Goal: Task Accomplishment & Management: Complete application form

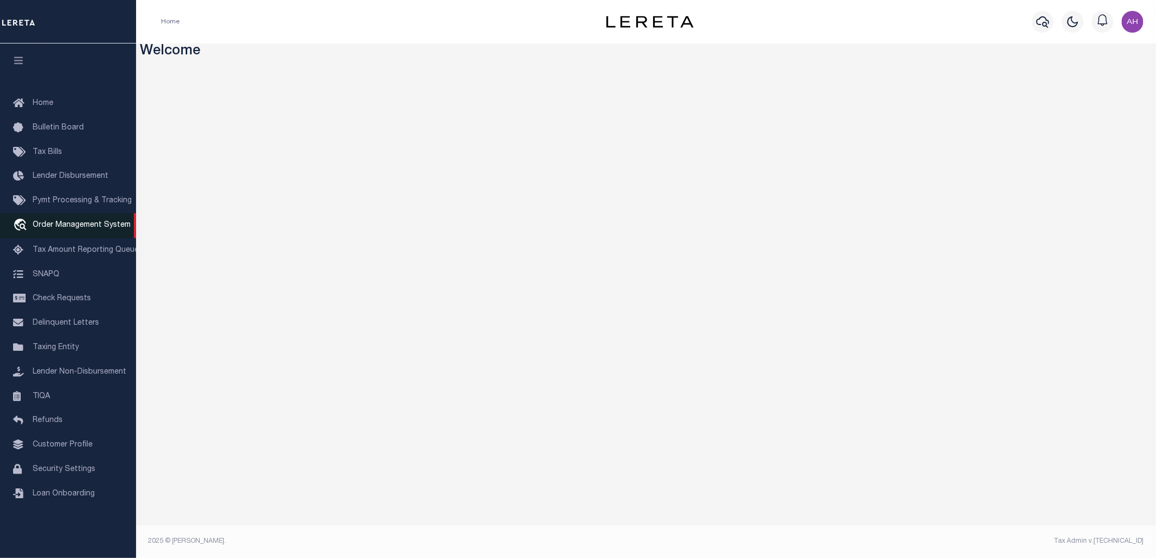
click at [89, 229] on span "Order Management System" at bounding box center [82, 225] width 98 height 8
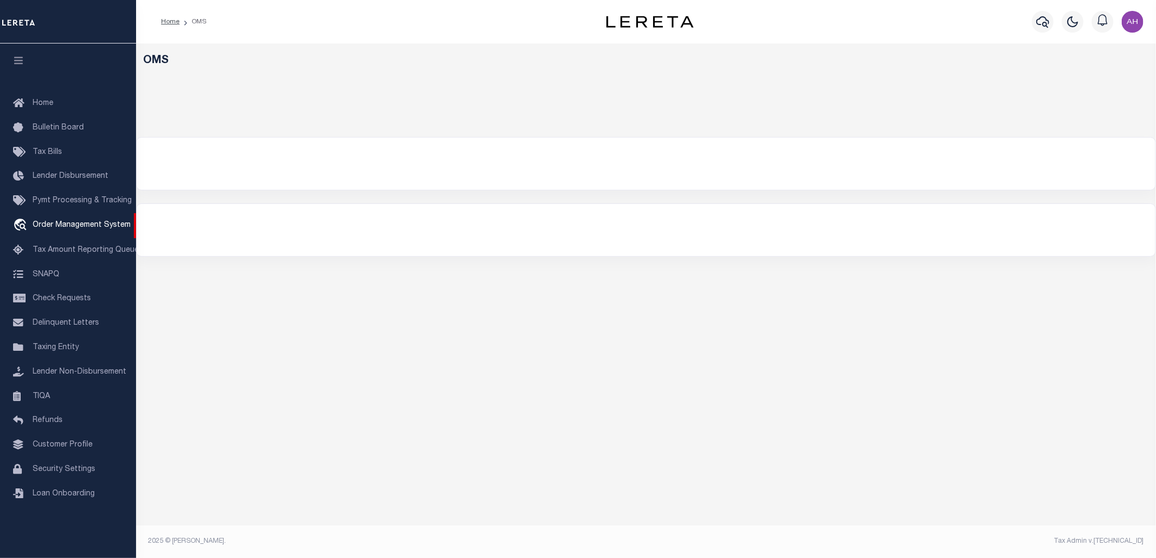
select select "200"
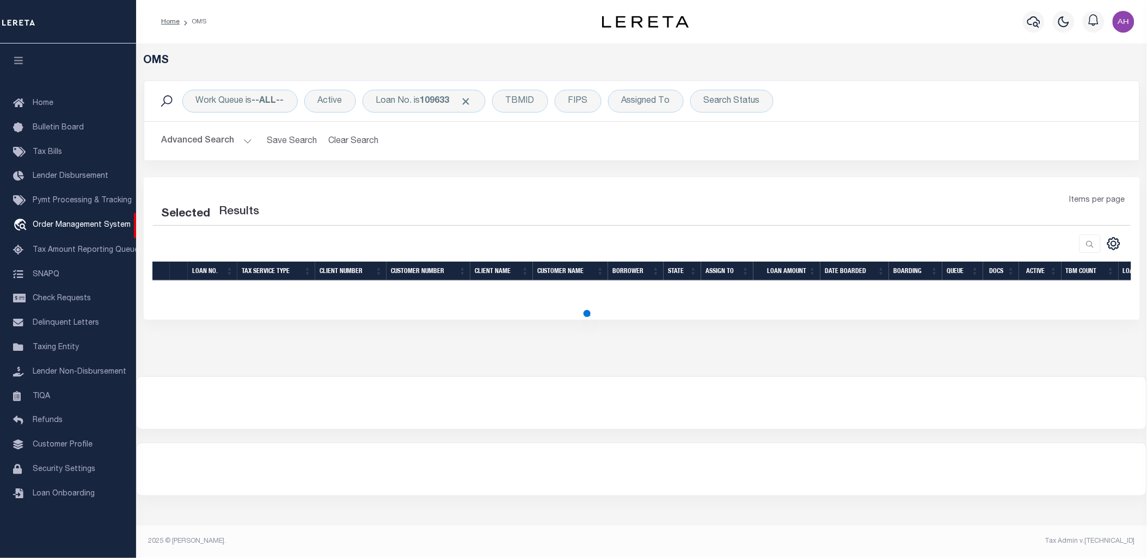
select select "200"
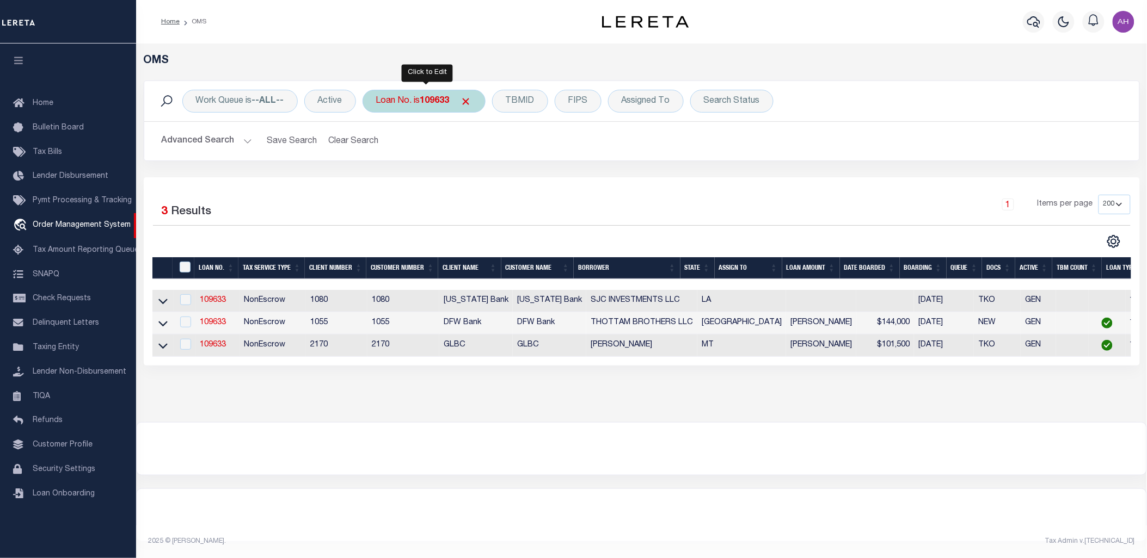
click at [433, 99] on b "109633" at bounding box center [434, 101] width 29 height 9
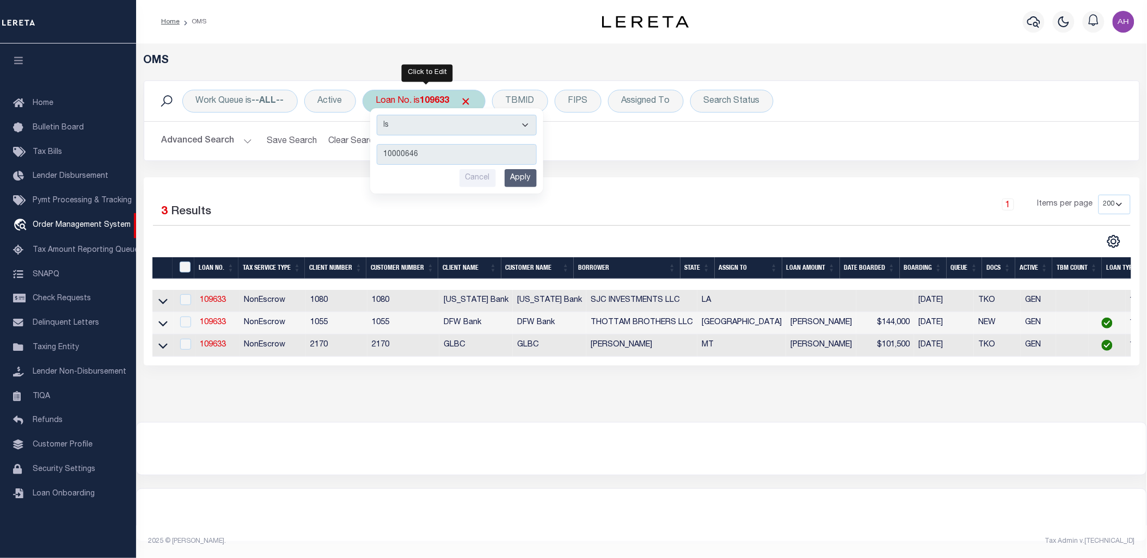
type input "10000646"
click at [530, 178] on input "Apply" at bounding box center [520, 178] width 32 height 18
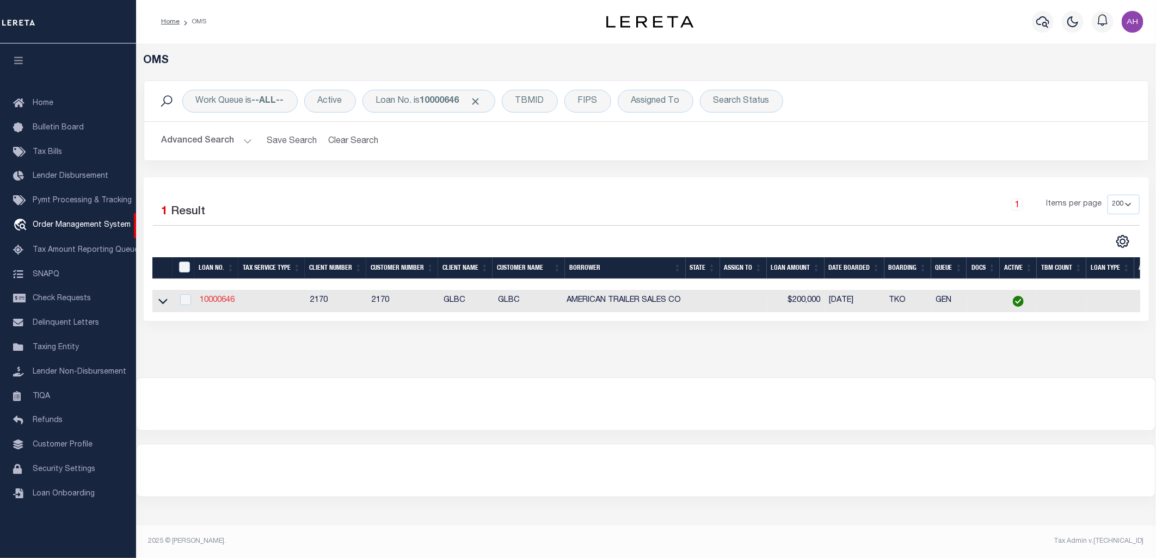
click at [222, 301] on link "10000646" at bounding box center [217, 301] width 35 height 8
checkbox input "true"
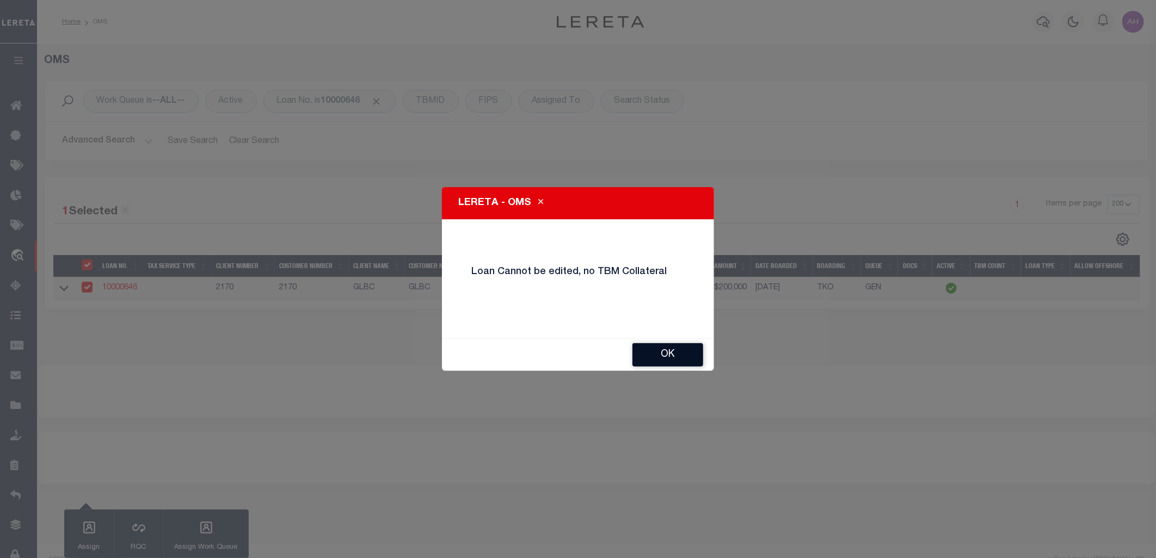
click at [673, 353] on button "OK" at bounding box center [667, 354] width 71 height 23
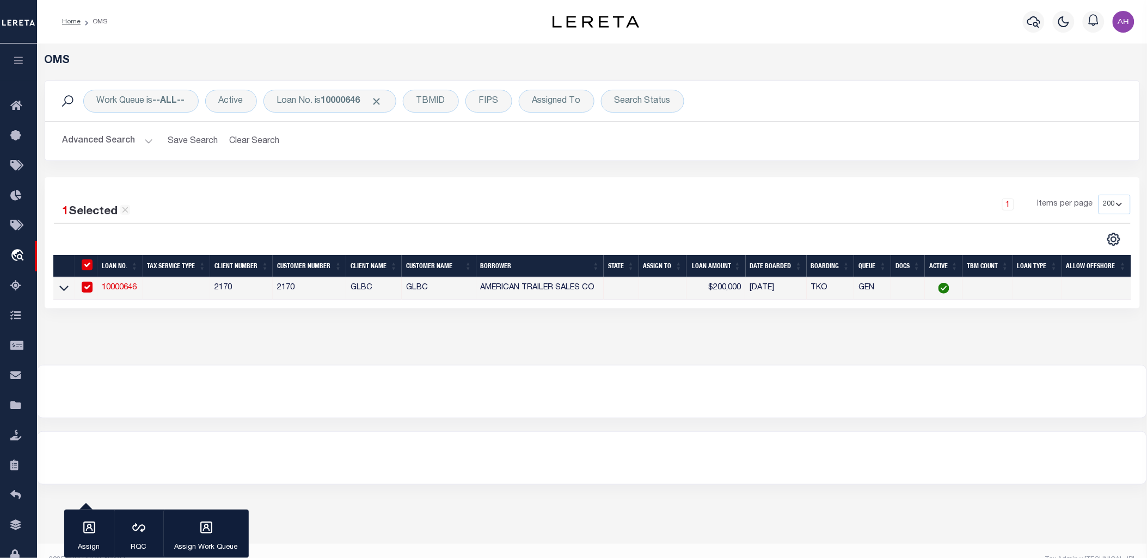
click at [117, 285] on link "10000646" at bounding box center [119, 288] width 35 height 8
checkbox input "false"
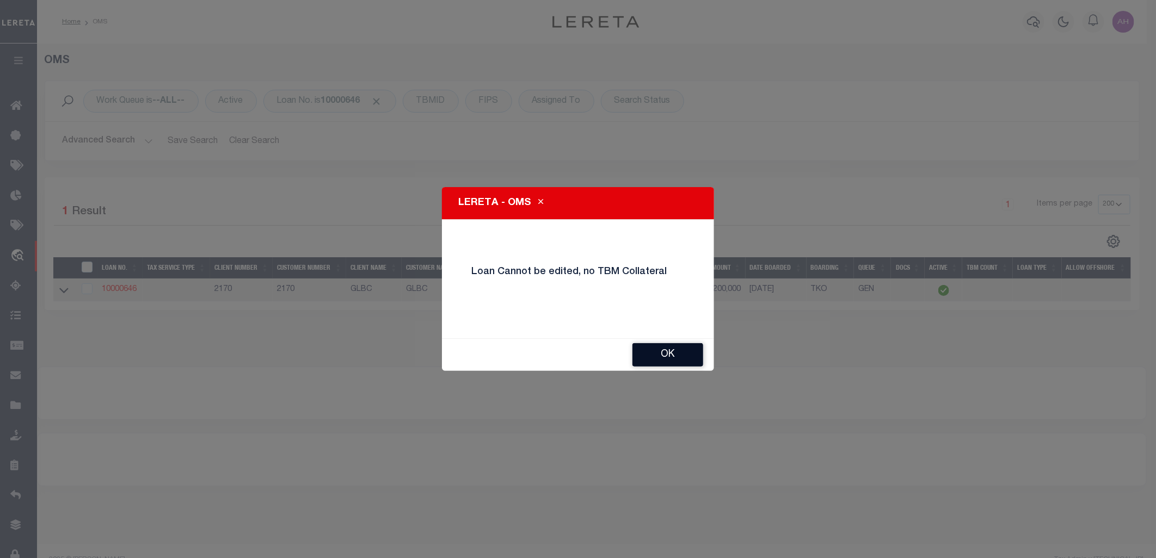
click at [676, 361] on button "OK" at bounding box center [667, 354] width 71 height 23
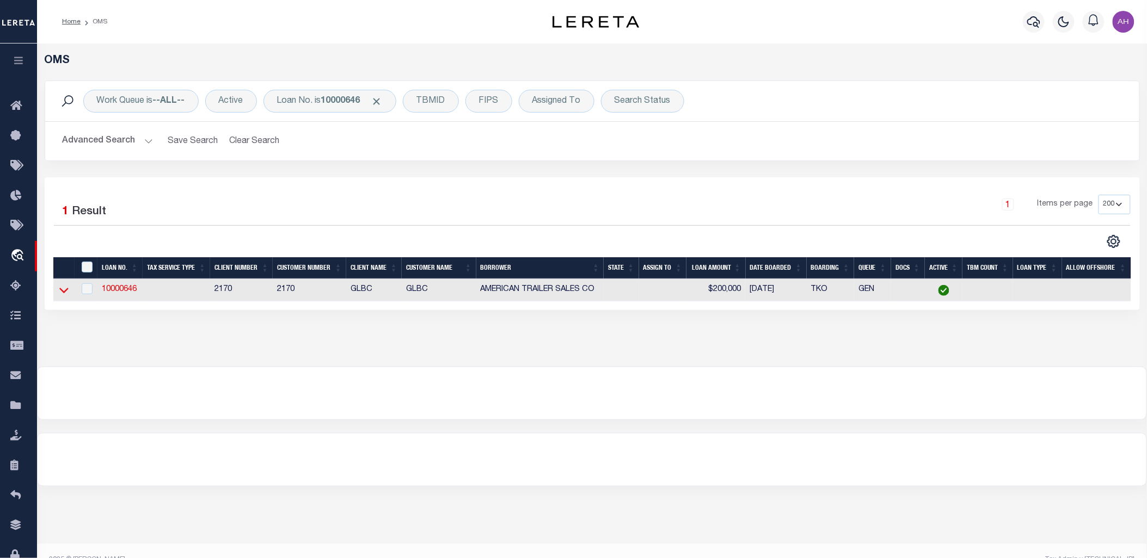
click at [63, 290] on icon at bounding box center [63, 290] width 9 height 11
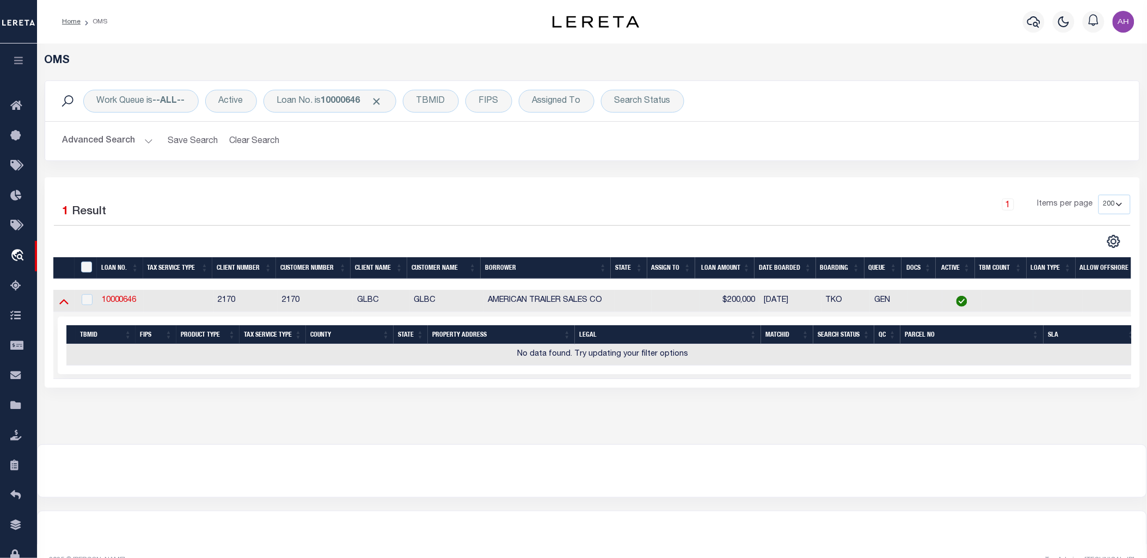
click at [63, 301] on icon at bounding box center [63, 301] width 9 height 5
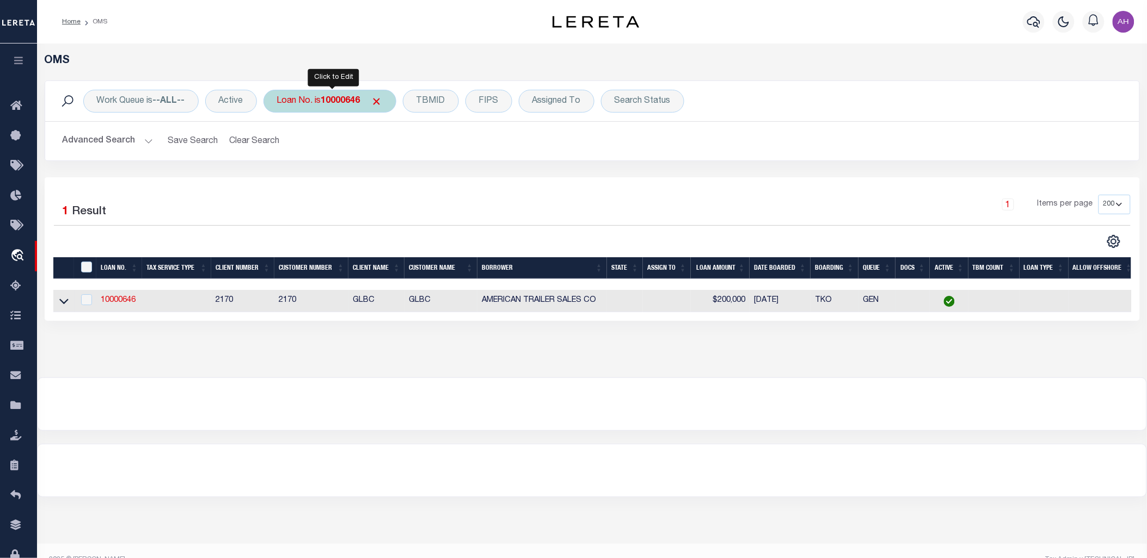
click at [354, 111] on div "Loan No. is 10000646" at bounding box center [329, 101] width 133 height 23
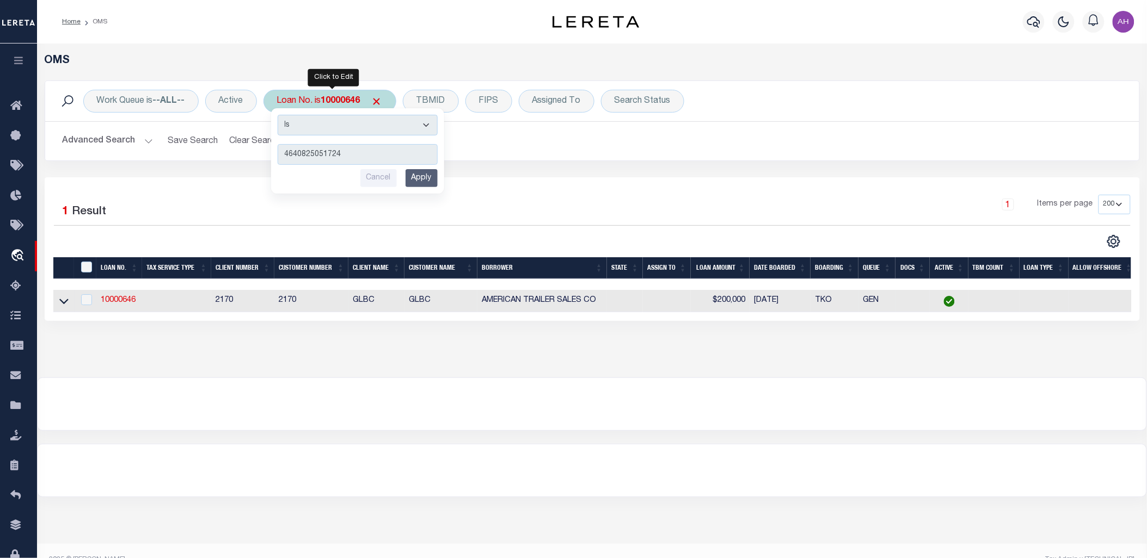
type input "4640825051724"
click at [418, 174] on input "Apply" at bounding box center [421, 178] width 32 height 18
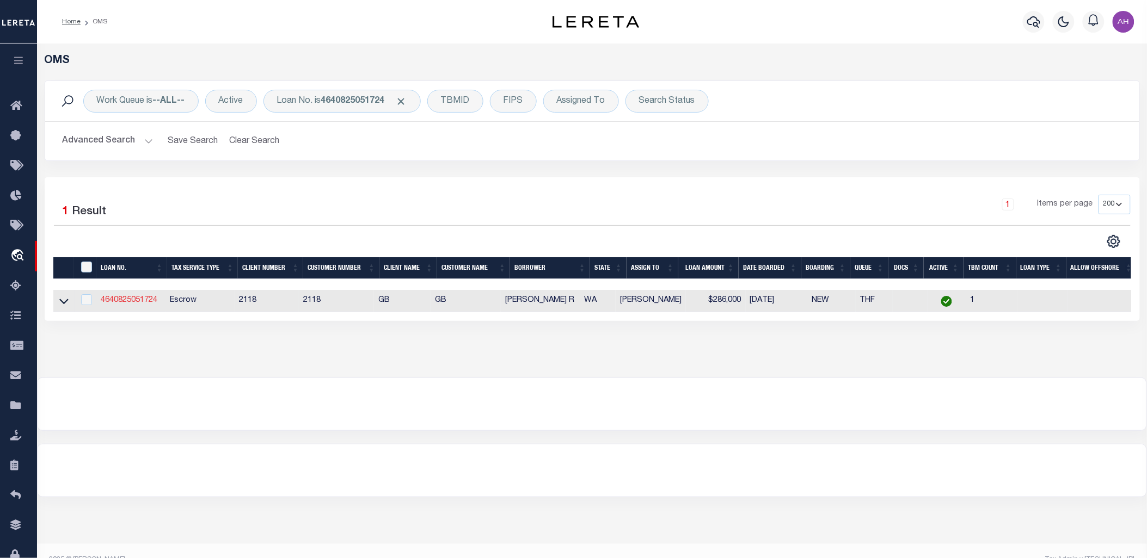
click at [128, 303] on link "4640825051724" at bounding box center [129, 301] width 57 height 8
type input "4640825051724"
type input "[PERSON_NAME] R"
select select
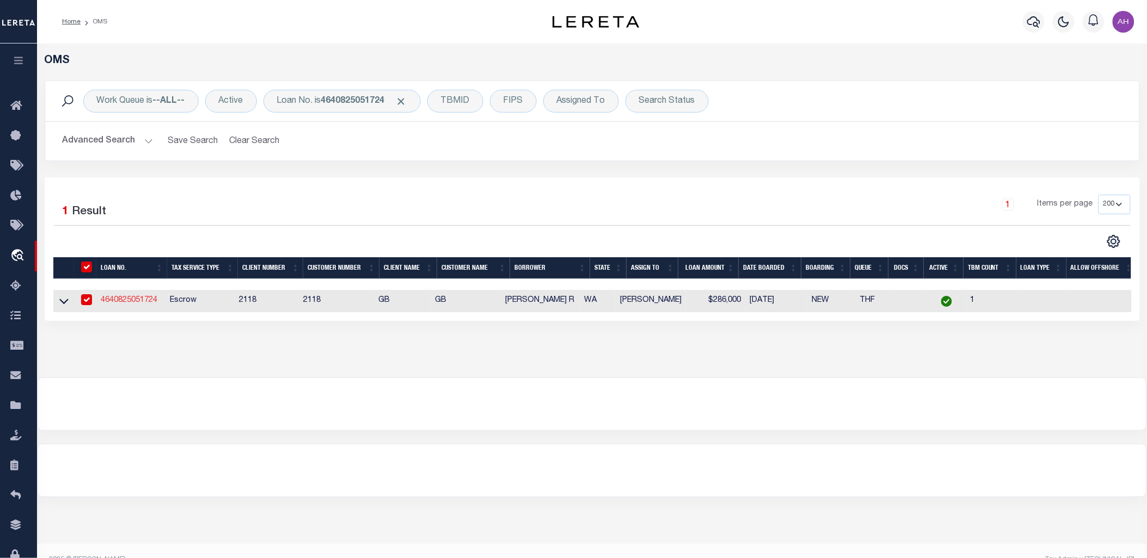
select select "10"
select select "Escrow"
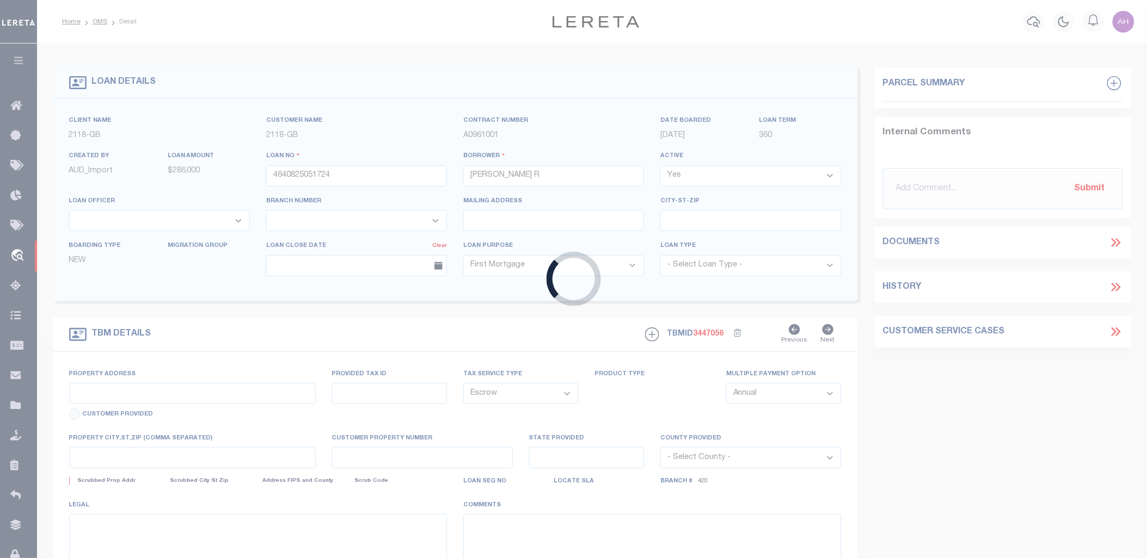
type input "[STREET_ADDRESS][PERSON_NAME]"
type input "30251940020"
select select
type input "[PERSON_NAME] WA 988120000"
type input "WA"
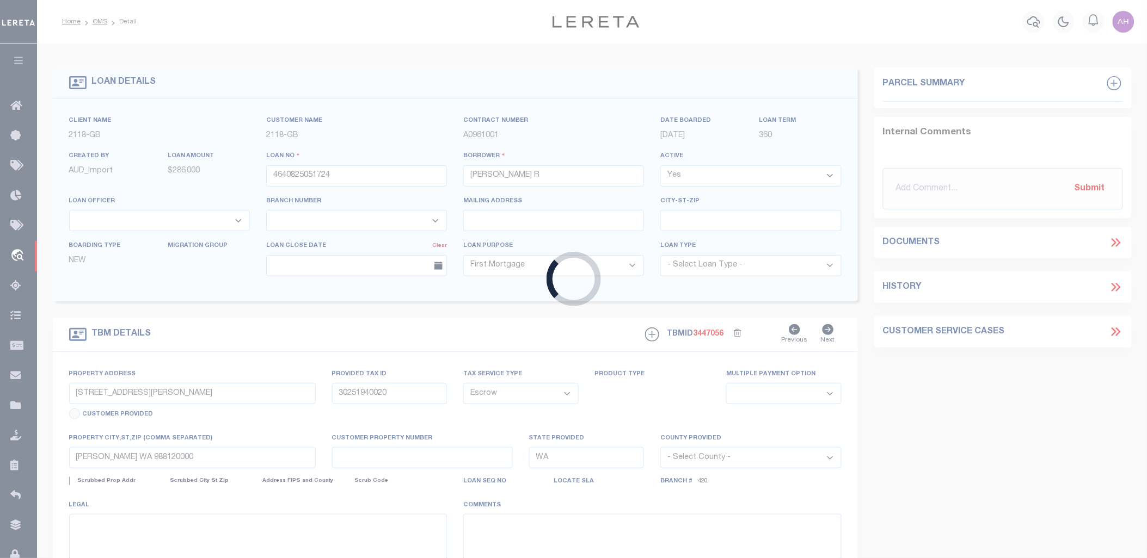
select select
select select "25046"
